Goal: Information Seeking & Learning: Stay updated

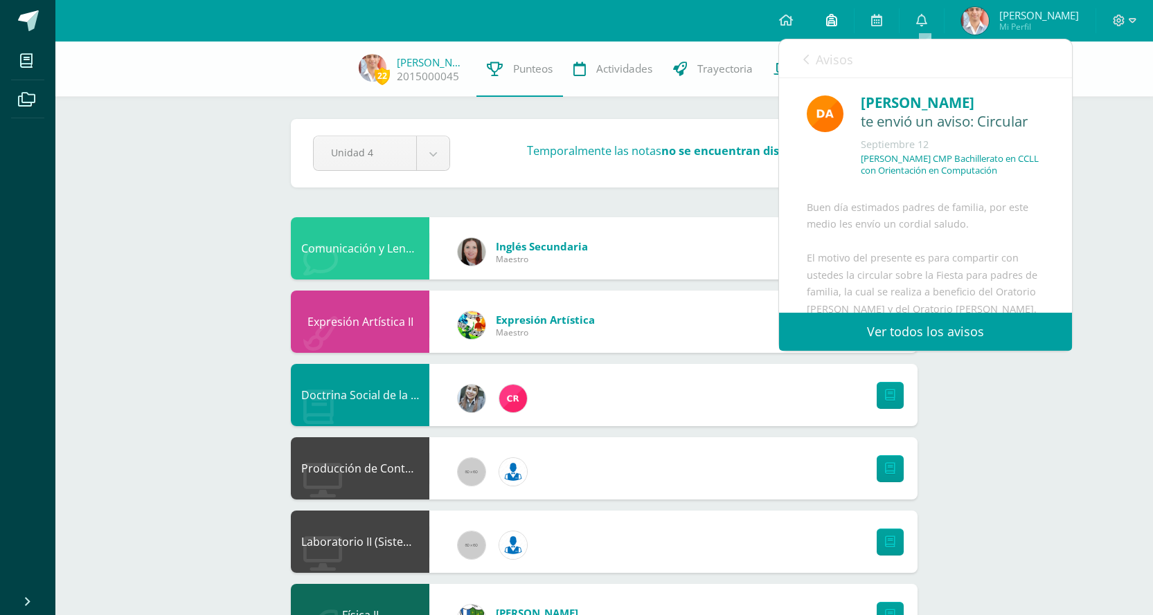
scroll to position [267, 0]
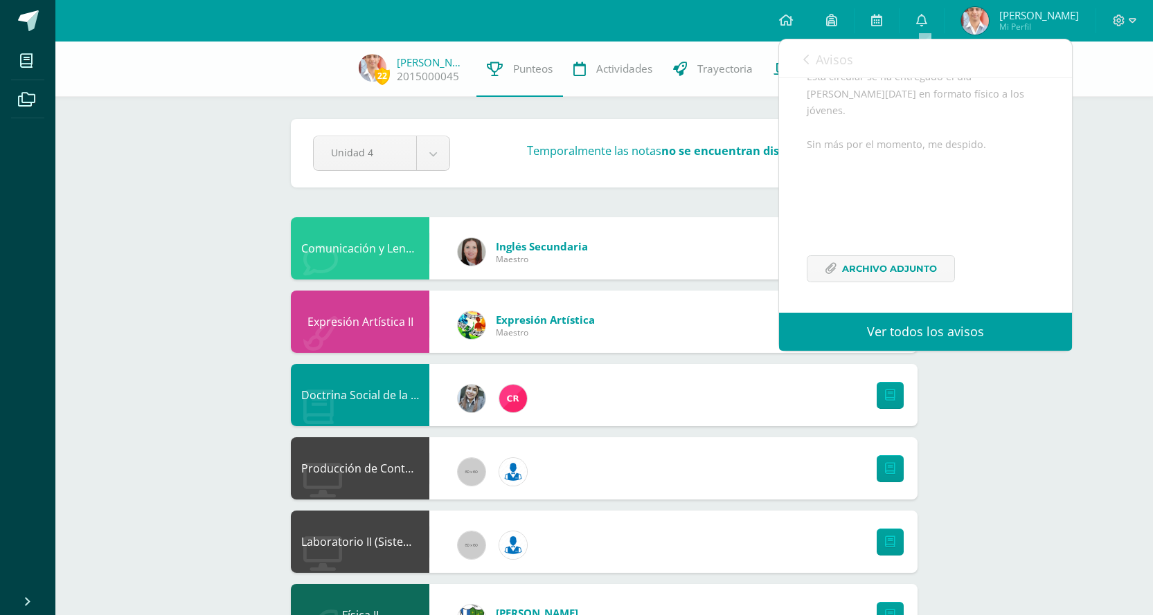
click at [1124, 30] on div at bounding box center [1124, 21] width 57 height 42
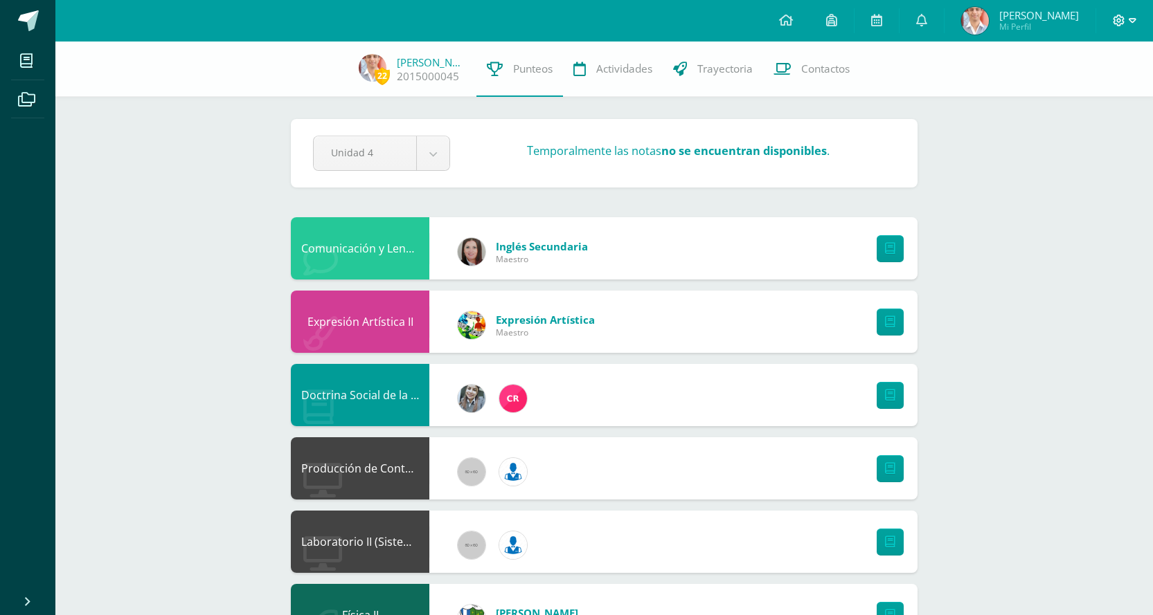
click at [1123, 22] on icon at bounding box center [1119, 21] width 12 height 12
click at [1076, 94] on span "Cerrar sesión" at bounding box center [1089, 94] width 62 height 13
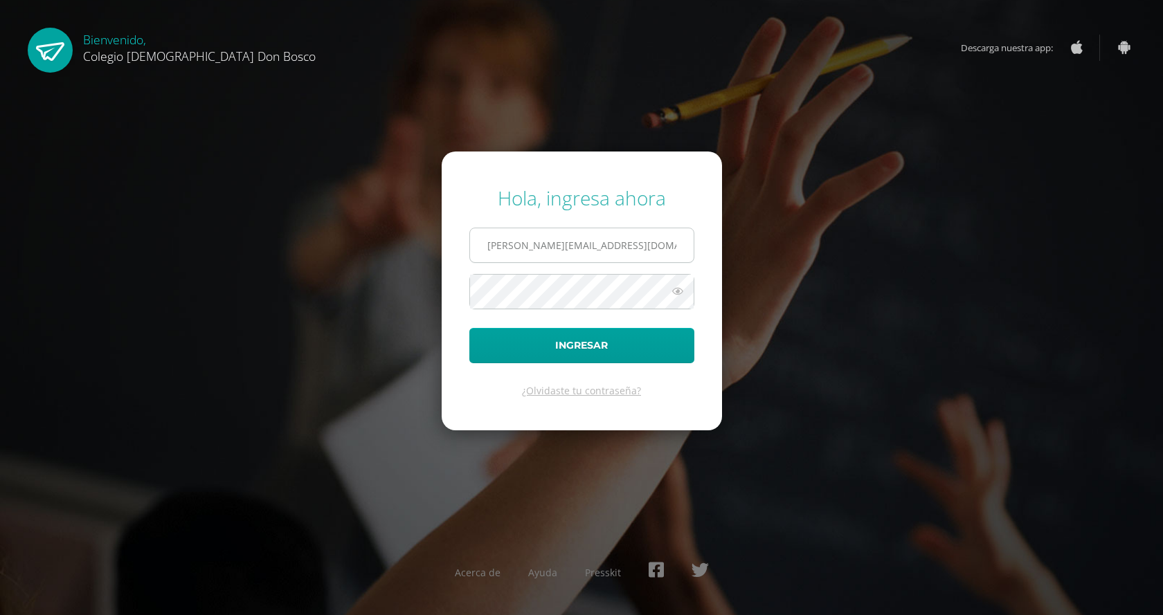
click at [657, 252] on input "c.chavez.1bdb@gmail.com" at bounding box center [582, 245] width 224 height 34
type input "l.chavez.3cdb@gmail.com"
click at [622, 361] on button "Ingresar" at bounding box center [581, 345] width 225 height 35
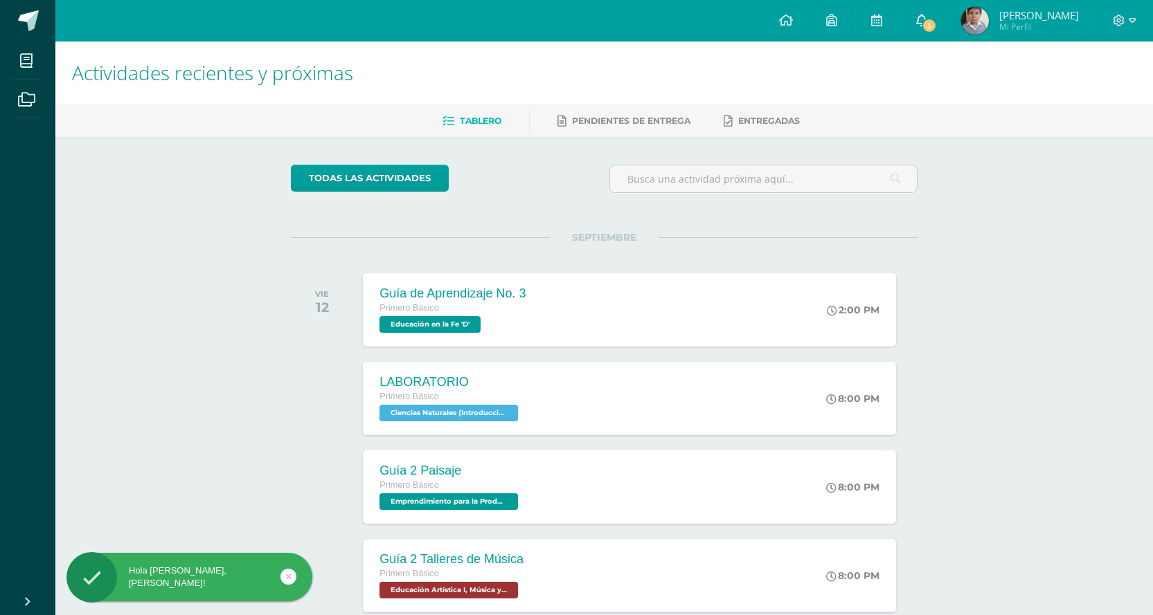
click at [944, 21] on link "5" at bounding box center [921, 21] width 44 height 42
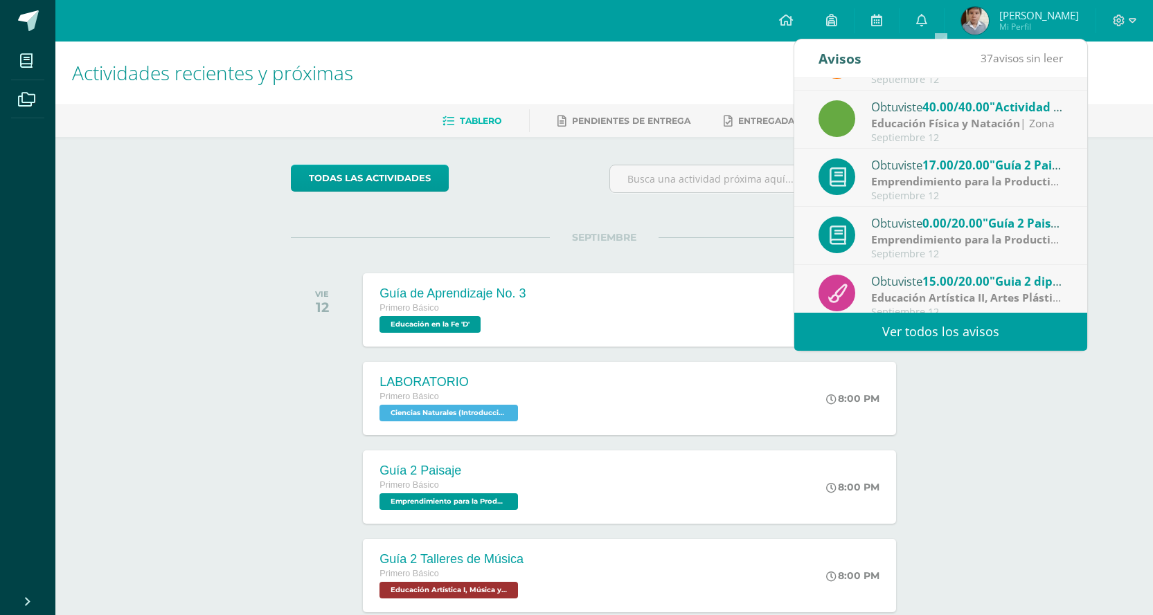
scroll to position [69, 0]
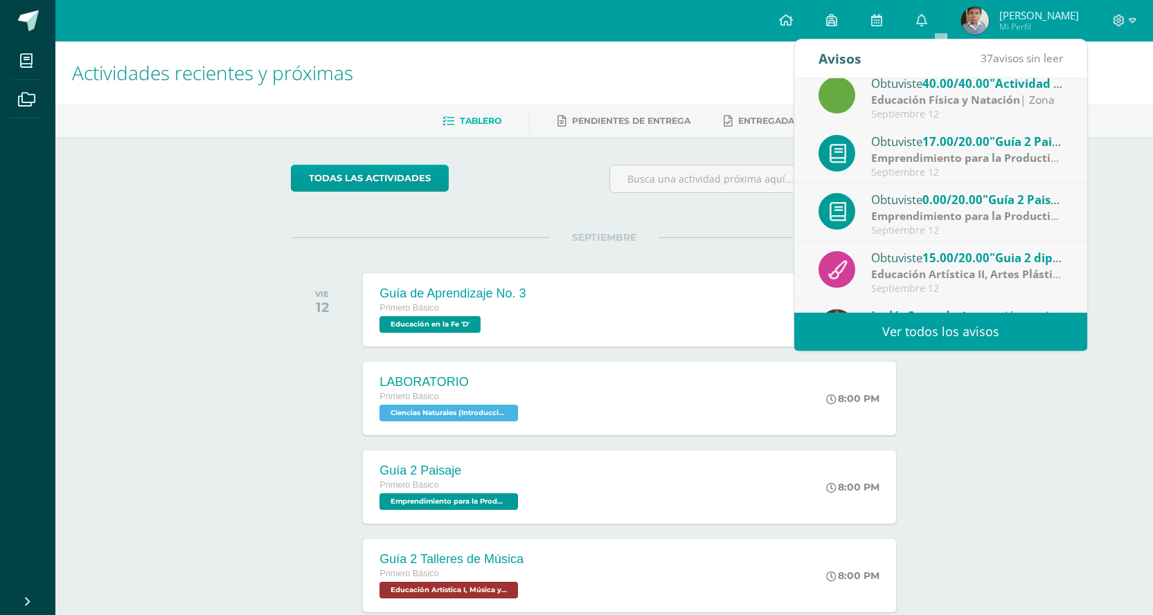
click at [991, 205] on span ""Guía 2 Paisaje"" at bounding box center [1027, 200] width 91 height 16
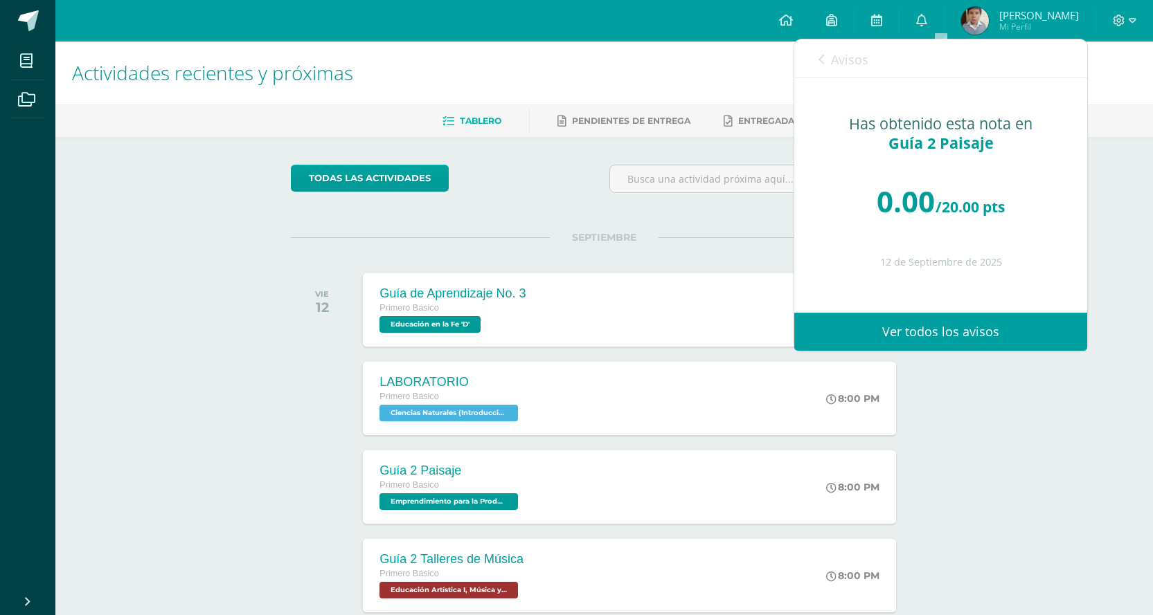
click at [816, 56] on div "Avisos 36 avisos sin leer Avisos" at bounding box center [940, 58] width 293 height 39
click at [825, 61] on link "Avisos" at bounding box center [843, 58] width 50 height 39
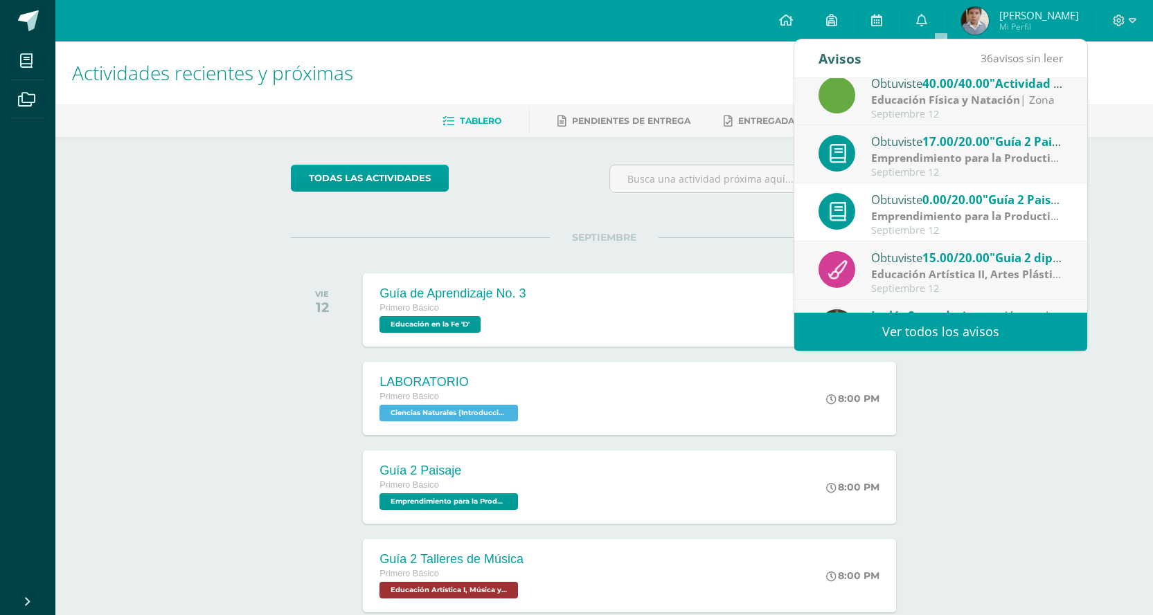
click at [956, 151] on strong "Emprendimiento para la Productividad" at bounding box center [975, 157] width 209 height 15
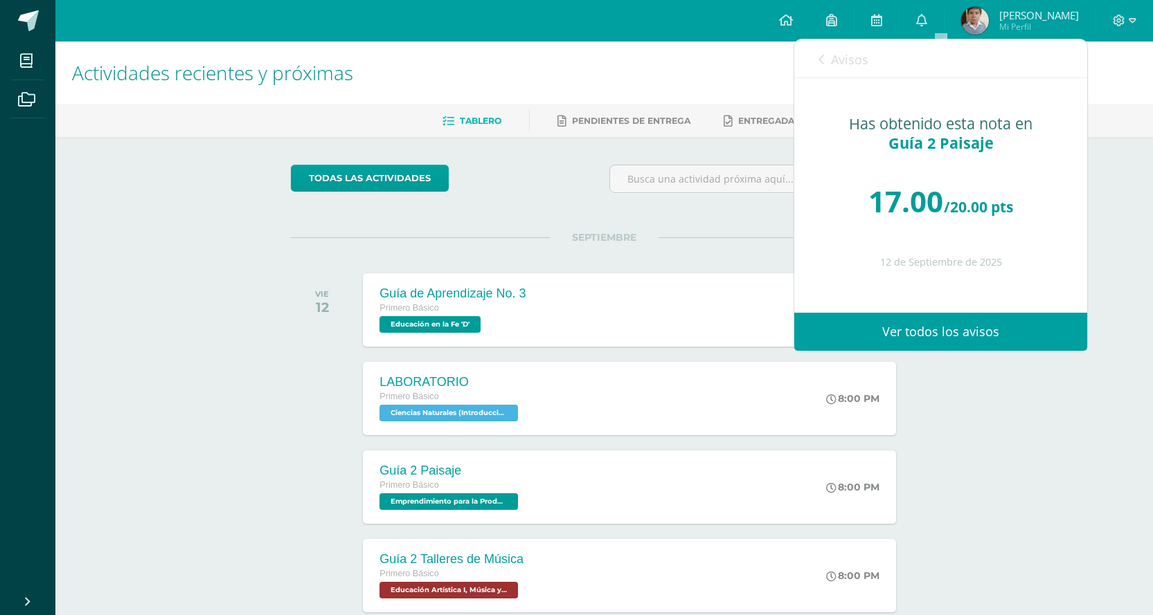
click at [823, 48] on link "Avisos" at bounding box center [843, 58] width 50 height 39
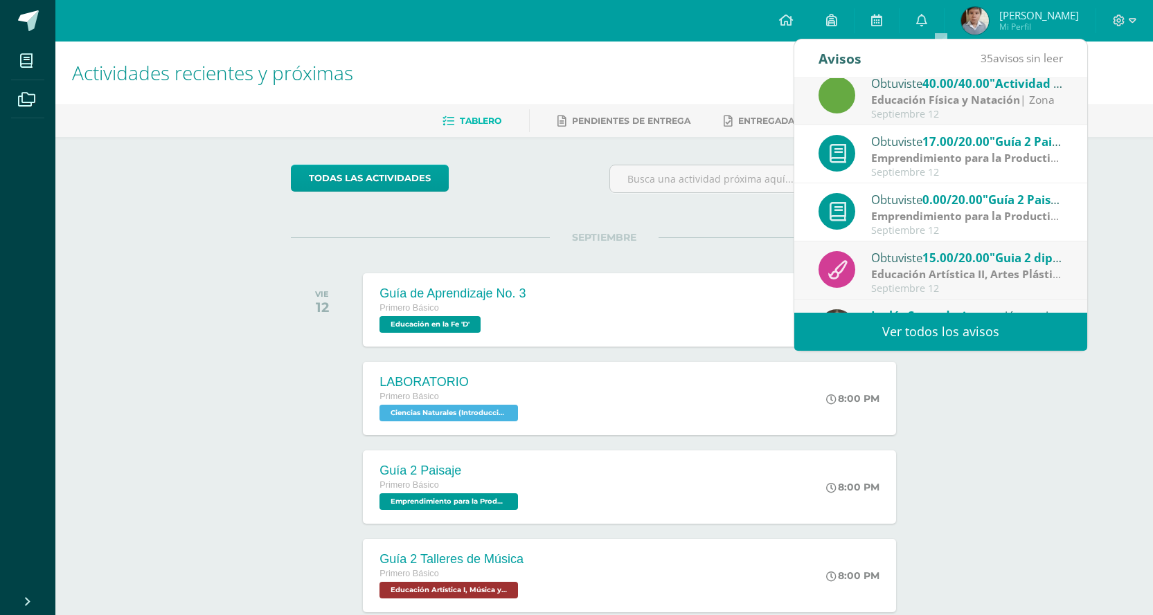
scroll to position [0, 0]
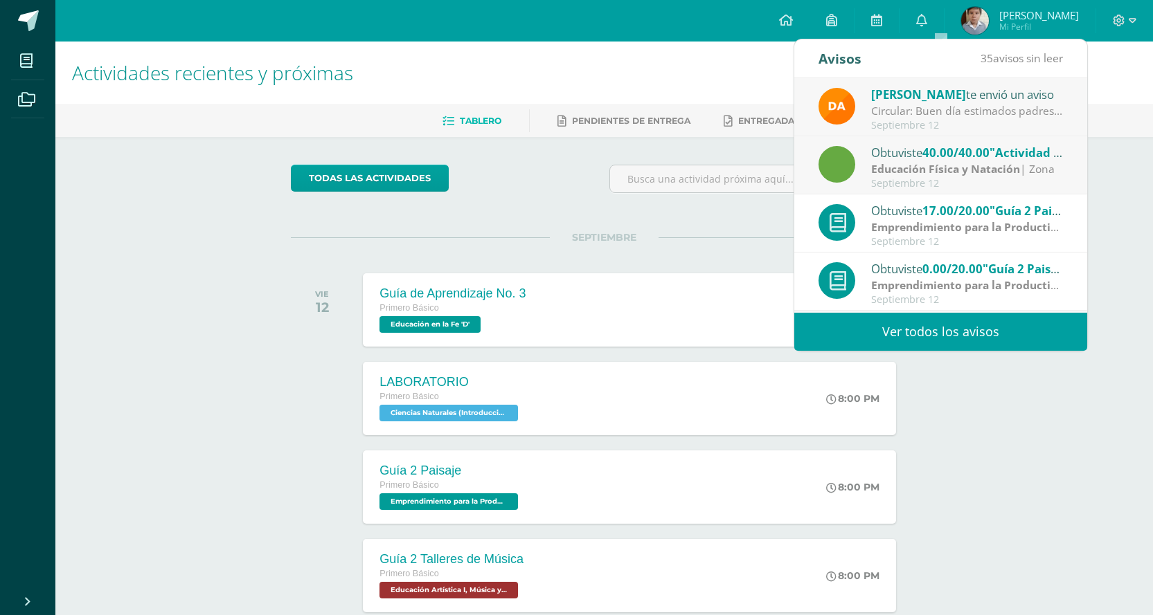
click at [972, 116] on div "Circular: Buen día estimados padres de familia, por este medio les envío un cor…" at bounding box center [967, 111] width 192 height 16
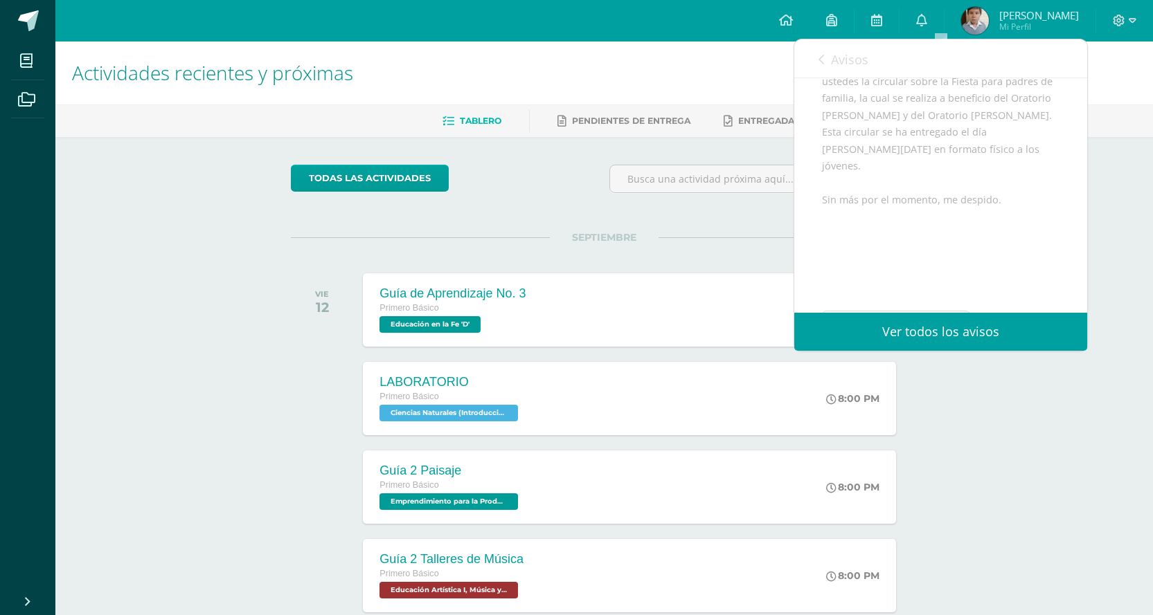
scroll to position [255, 0]
click at [879, 253] on div "Buen día estimados padres de familia, por este medio les envío un cordial salud…" at bounding box center [940, 124] width 237 height 349
click at [879, 260] on span "Archivo Adjunto" at bounding box center [904, 269] width 95 height 26
click at [820, 62] on icon at bounding box center [821, 59] width 6 height 11
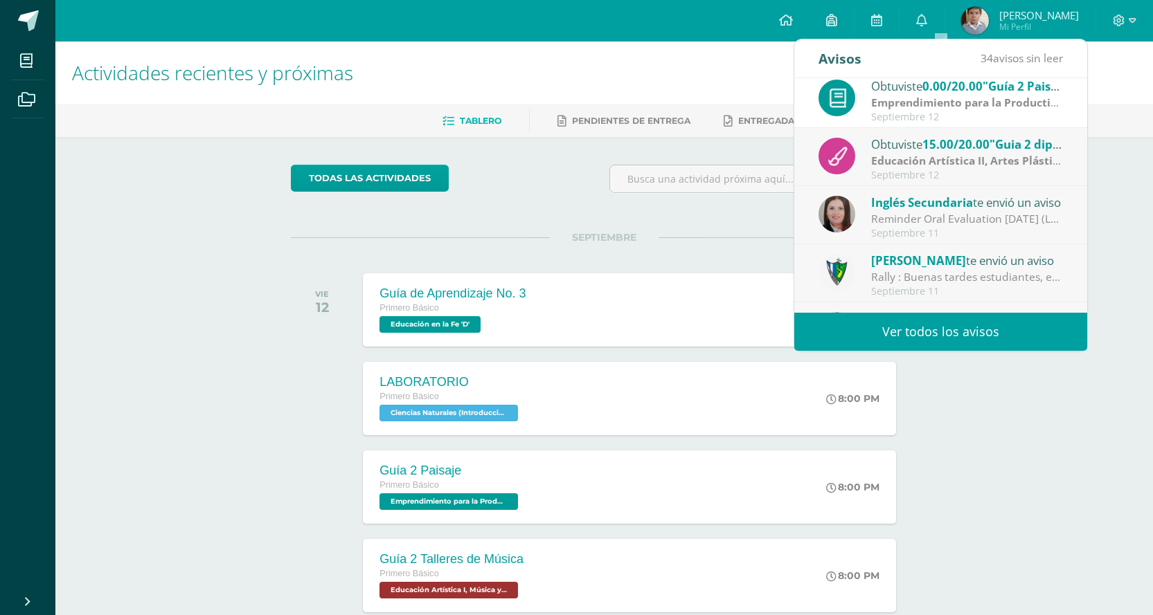
scroll to position [208, 0]
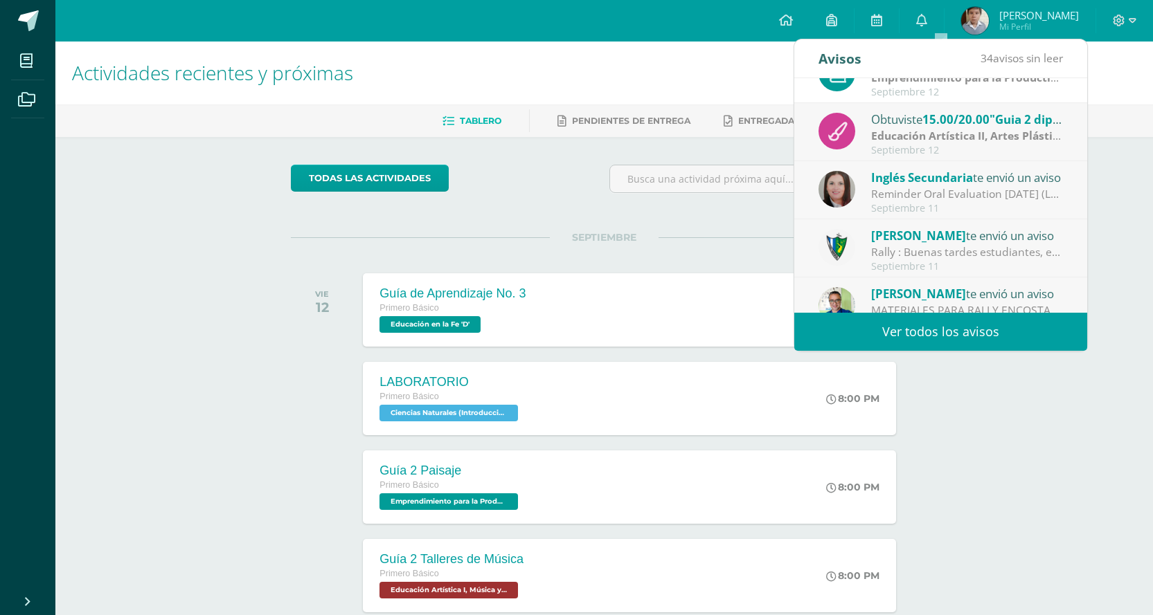
click at [898, 138] on strong "Educación Artística II, Artes Plásticas" at bounding box center [970, 135] width 199 height 15
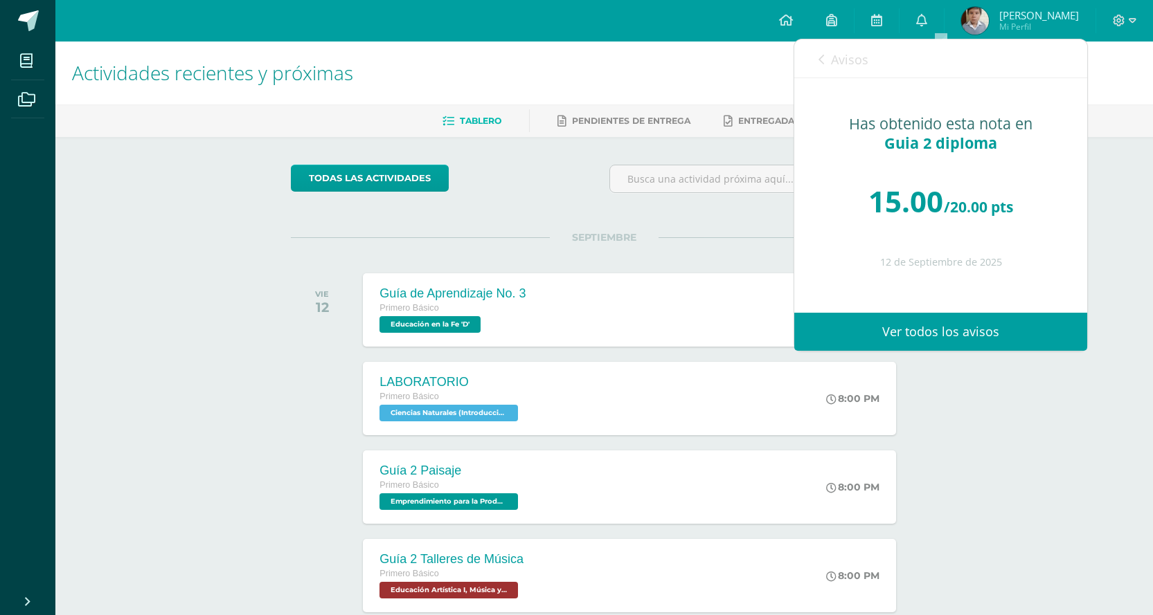
click at [818, 53] on link "Avisos" at bounding box center [843, 58] width 50 height 39
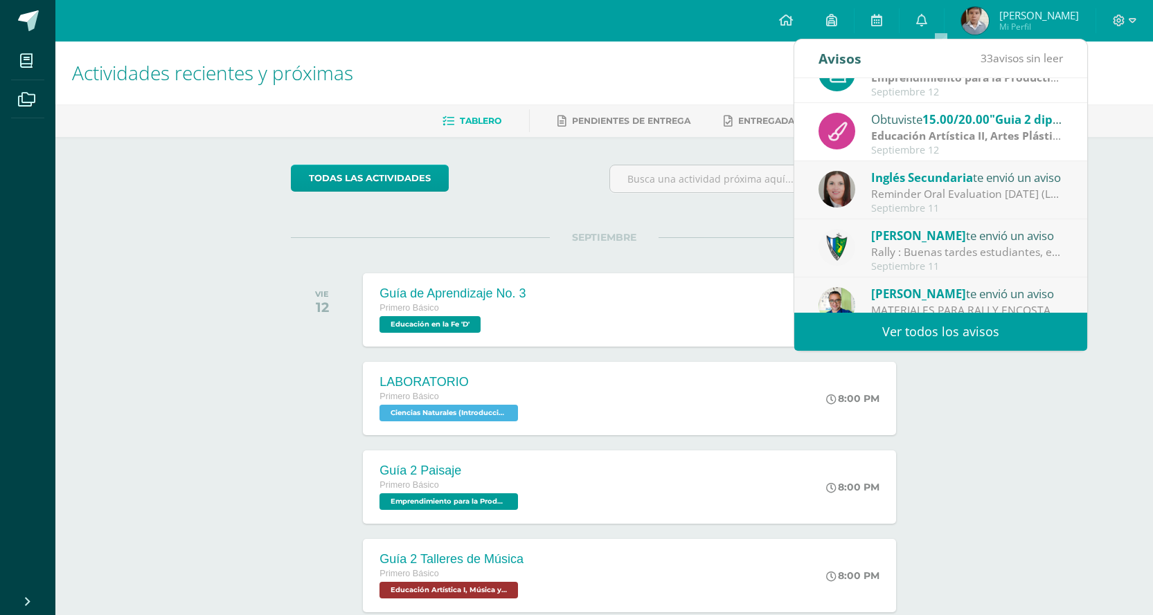
click at [955, 201] on div "Reminder Oral Evaluation Sept 19th (L3 Miss Mary): Hi guys! I remind you to wor…" at bounding box center [967, 194] width 192 height 16
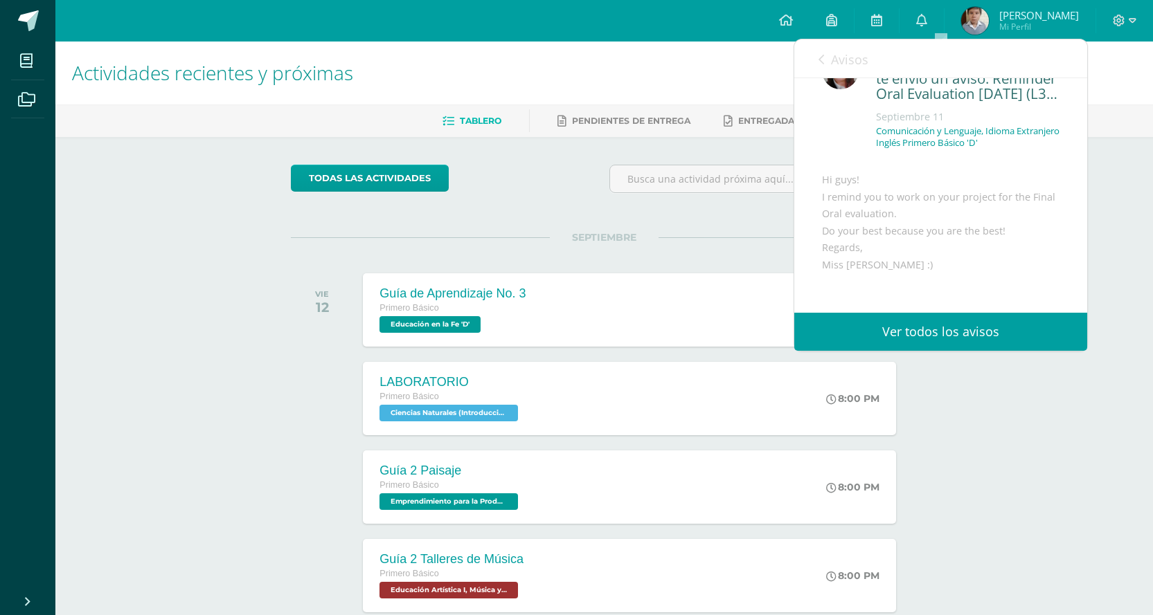
scroll to position [153, 0]
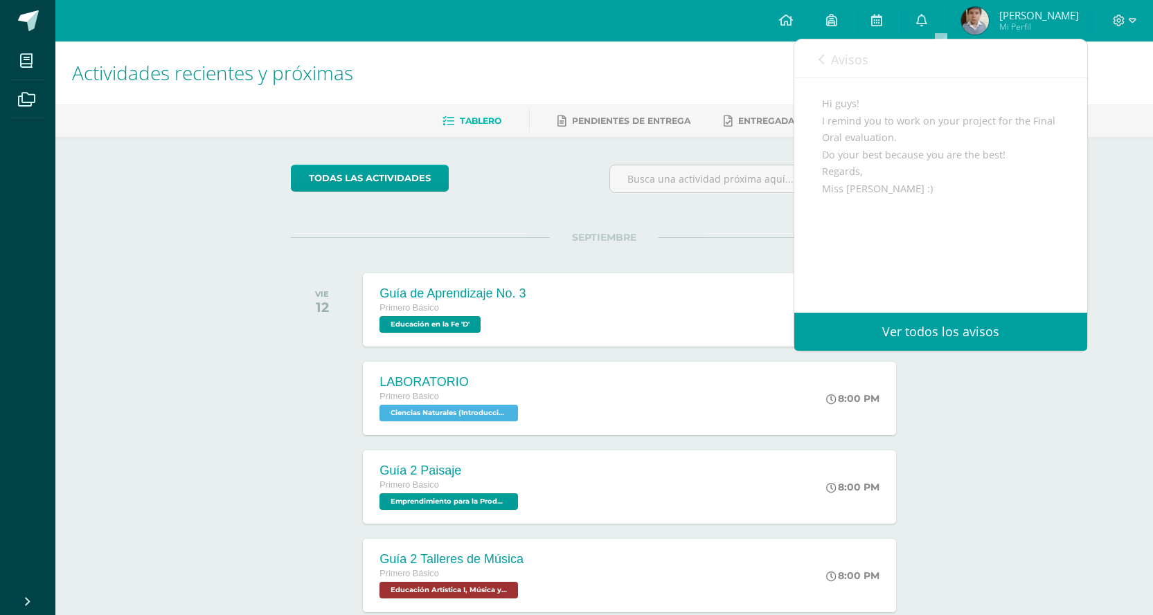
click at [820, 56] on icon at bounding box center [821, 59] width 6 height 11
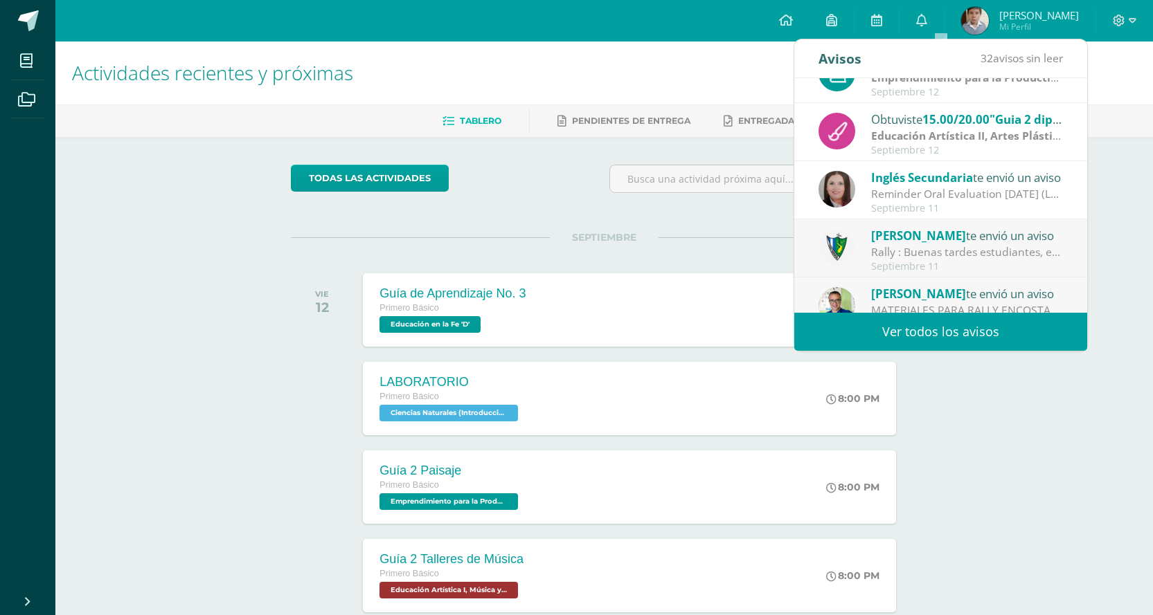
click at [937, 245] on div "Rally : Buenas tardes estudiantes, es un gusto saludarlos. Por este medio se in…" at bounding box center [967, 252] width 192 height 16
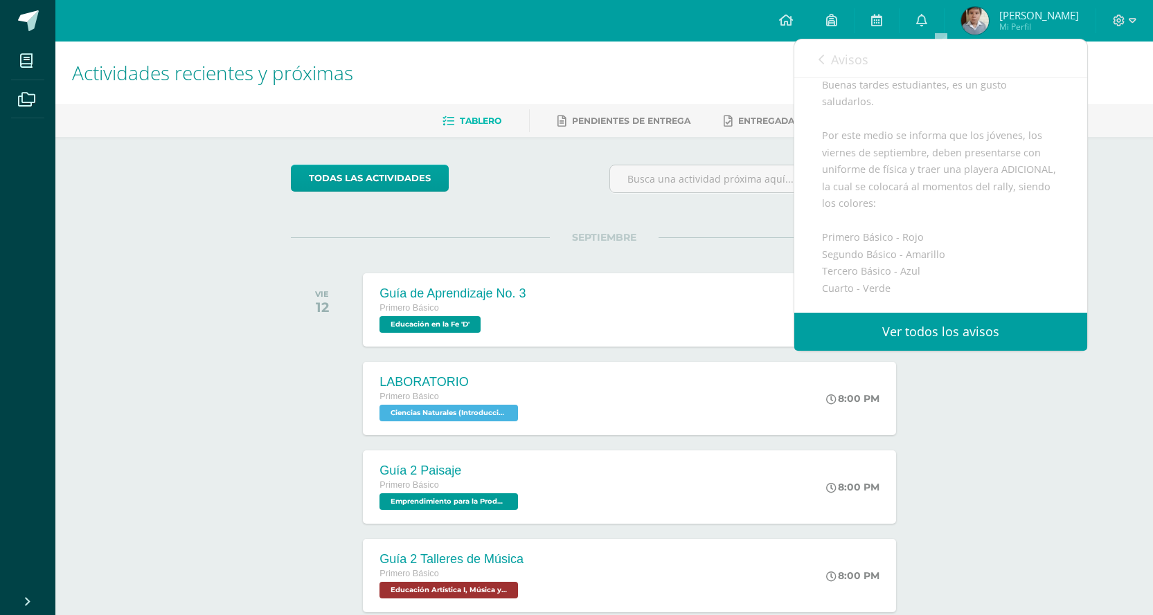
scroll to position [0, 0]
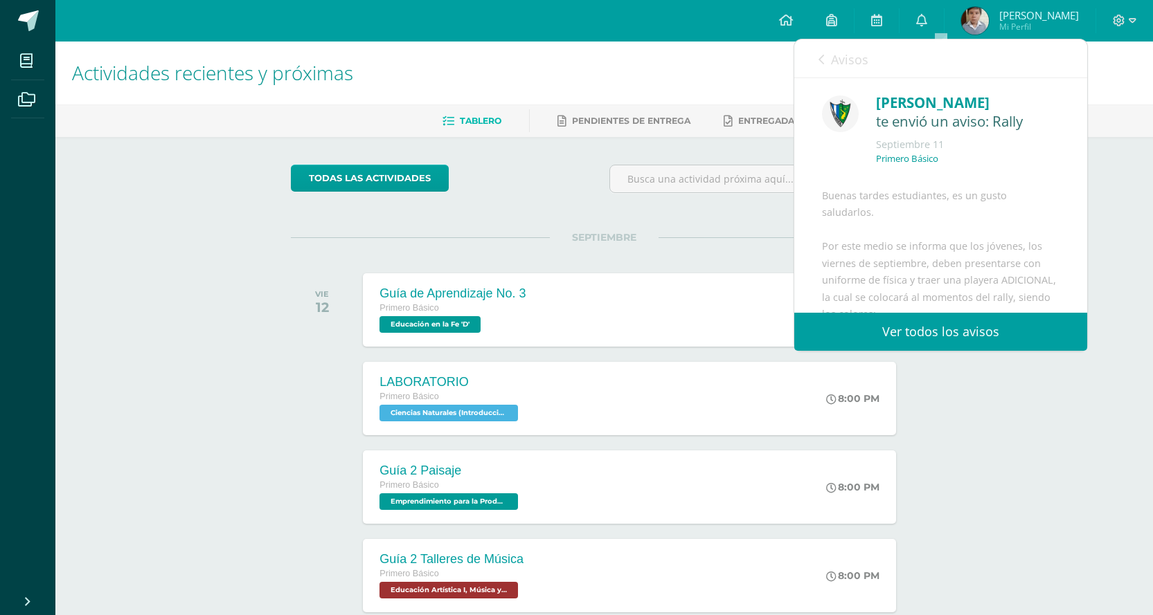
click at [827, 60] on link "Avisos" at bounding box center [843, 58] width 50 height 39
